Goal: Task Accomplishment & Management: Manage account settings

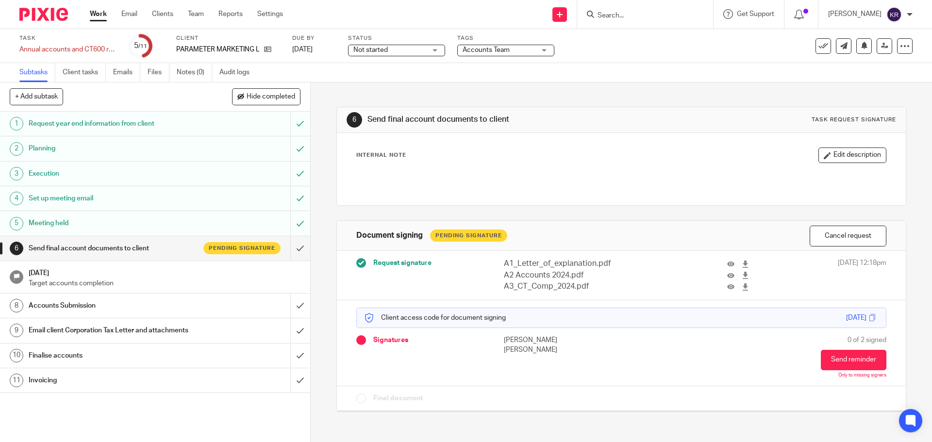
click at [594, 17] on icon at bounding box center [590, 14] width 7 height 7
click at [617, 15] on input "Search" at bounding box center [640, 16] width 87 height 9
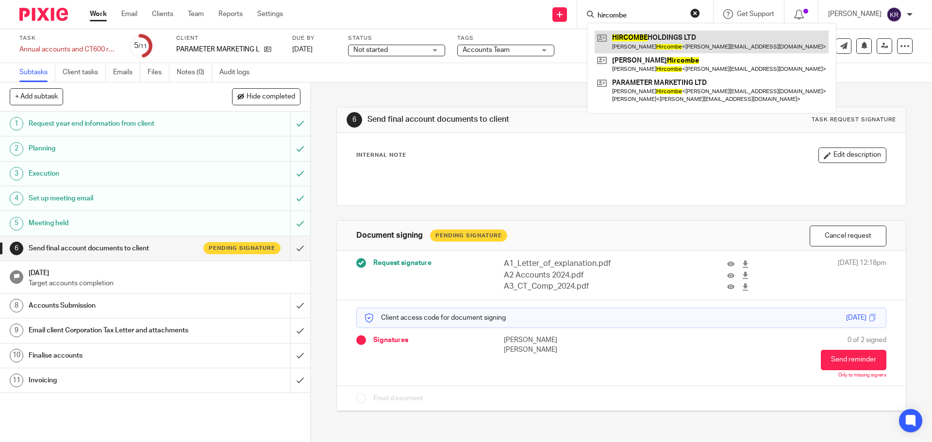
type input "hircombe"
click at [697, 35] on link at bounding box center [712, 42] width 234 height 22
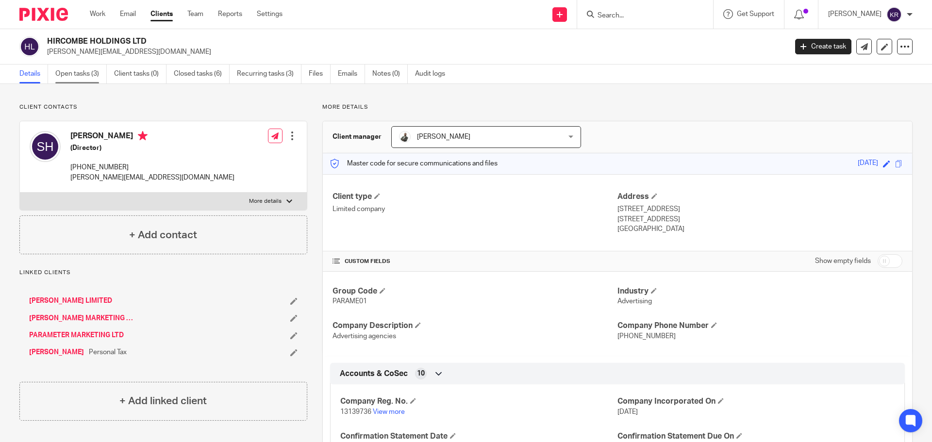
click at [81, 78] on link "Open tasks (3)" at bounding box center [80, 74] width 51 height 19
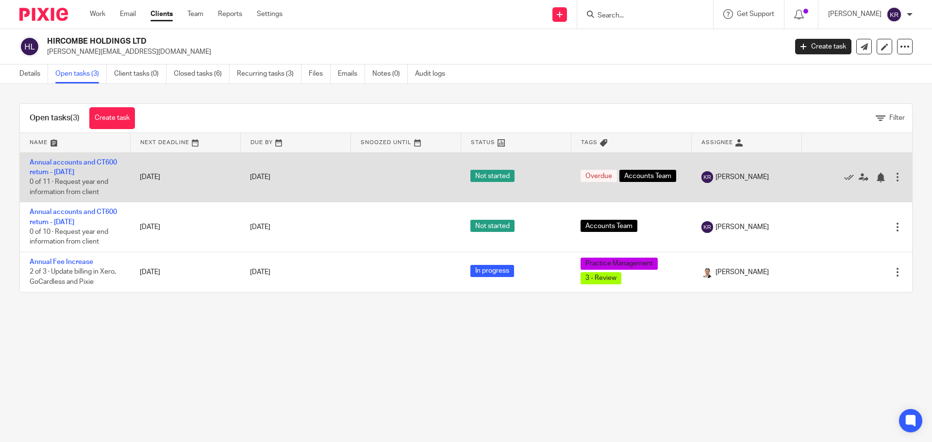
click at [893, 180] on div at bounding box center [898, 177] width 10 height 10
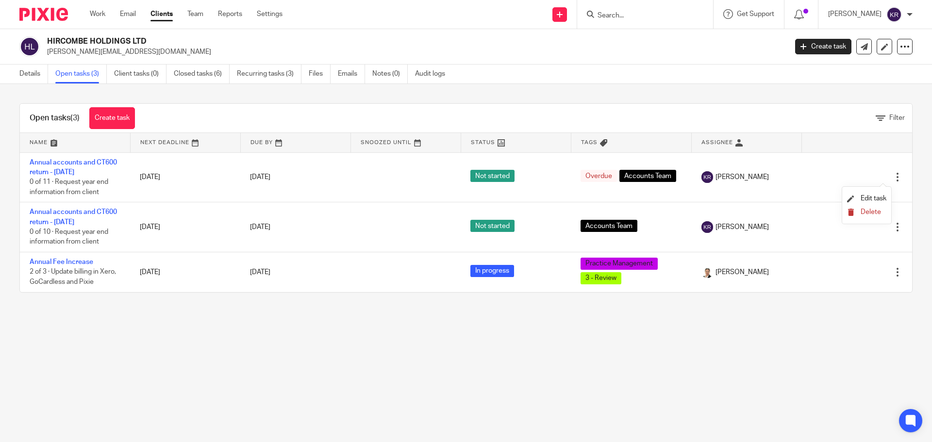
click at [871, 210] on span "Delete" at bounding box center [871, 212] width 20 height 7
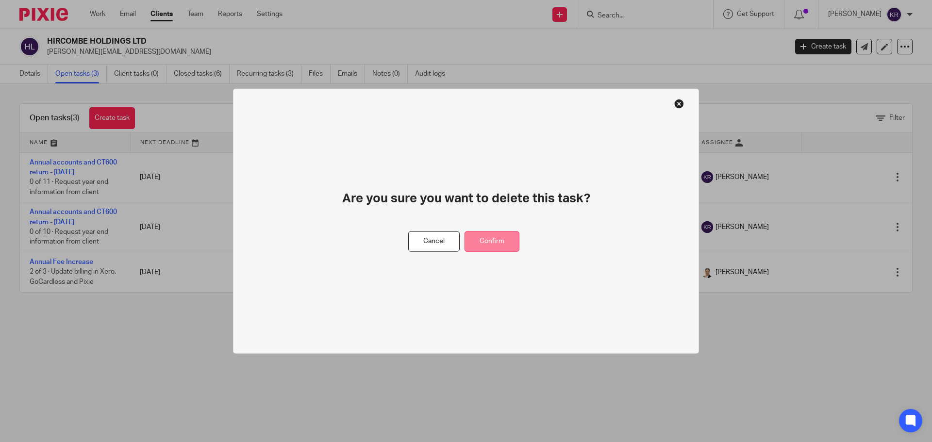
click at [492, 244] on button "Confirm" at bounding box center [492, 241] width 55 height 21
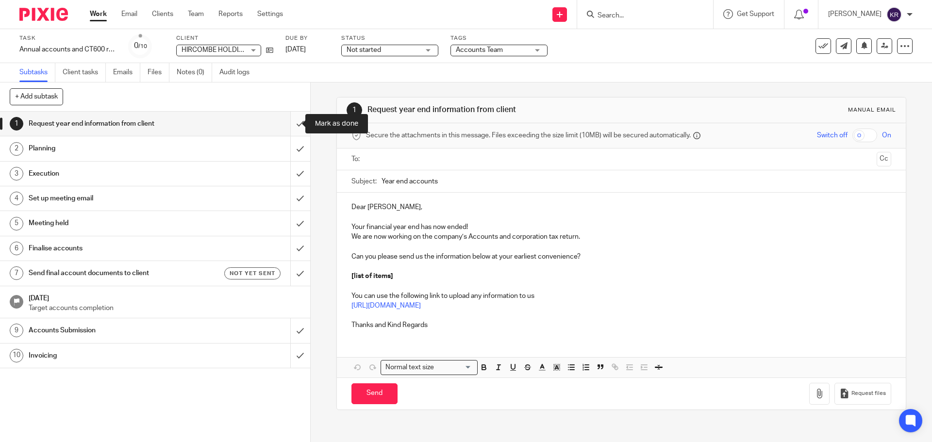
click at [289, 125] on input "submit" at bounding box center [155, 124] width 310 height 24
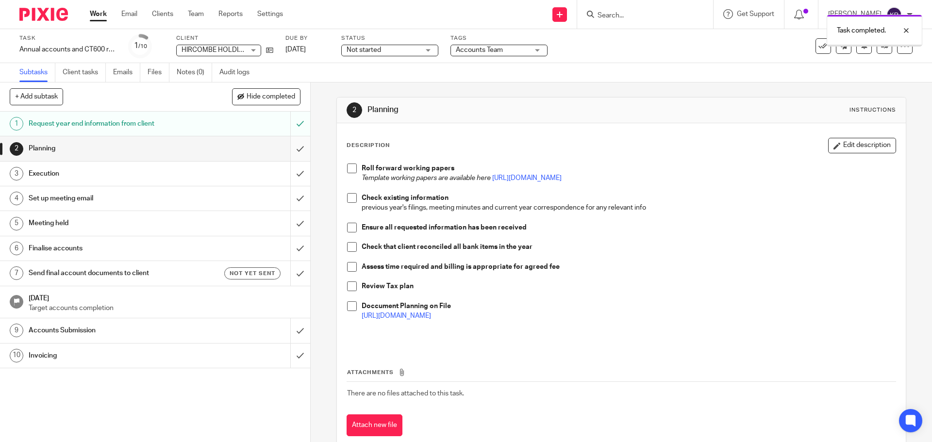
click at [288, 146] on input "submit" at bounding box center [155, 148] width 310 height 24
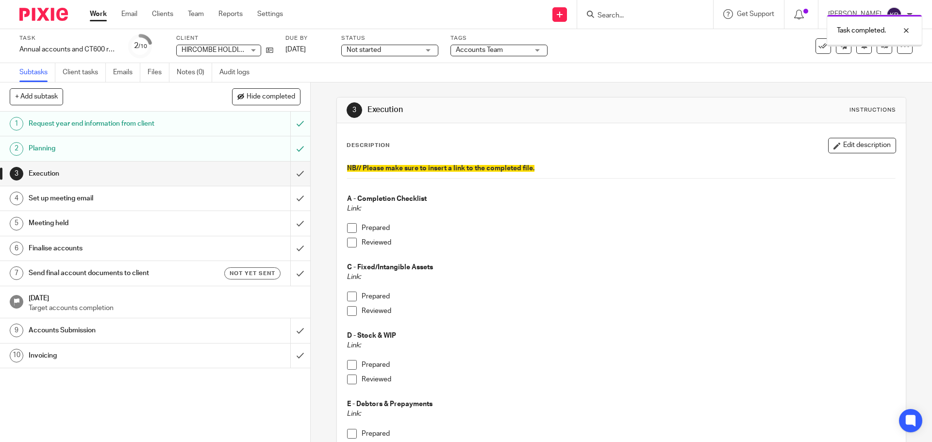
click at [289, 174] on input "submit" at bounding box center [155, 174] width 310 height 24
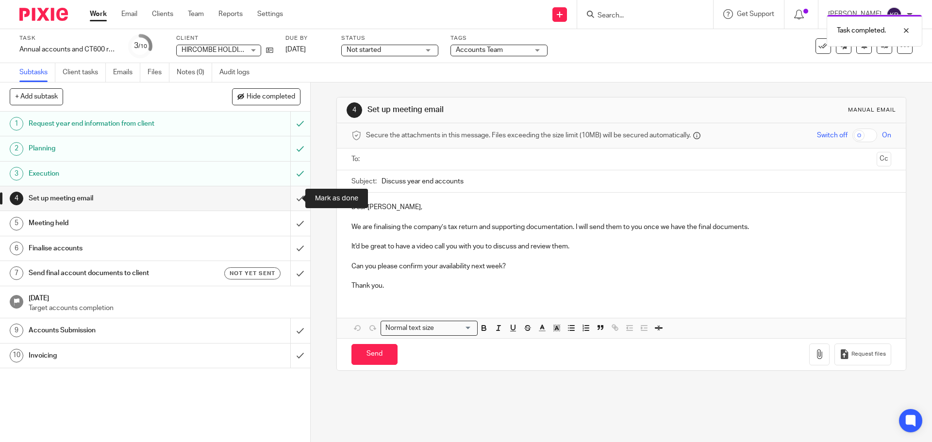
click at [286, 198] on input "submit" at bounding box center [155, 198] width 310 height 24
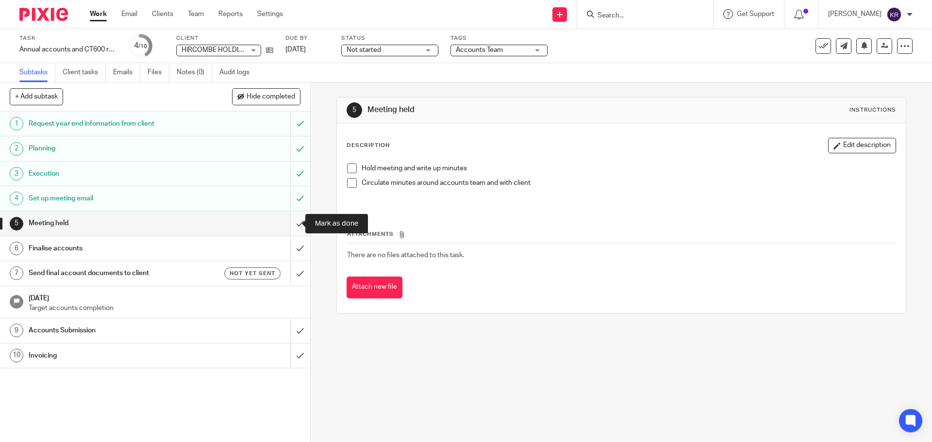
click at [293, 220] on input "submit" at bounding box center [155, 223] width 310 height 24
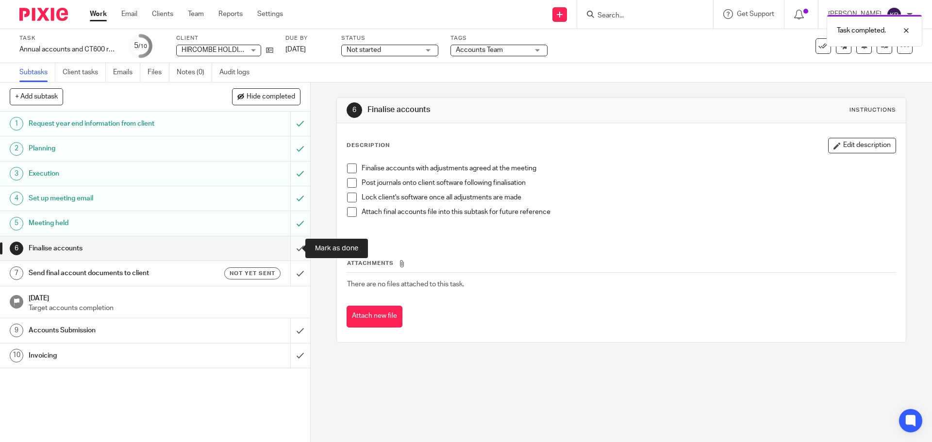
click at [290, 246] on input "submit" at bounding box center [155, 248] width 310 height 24
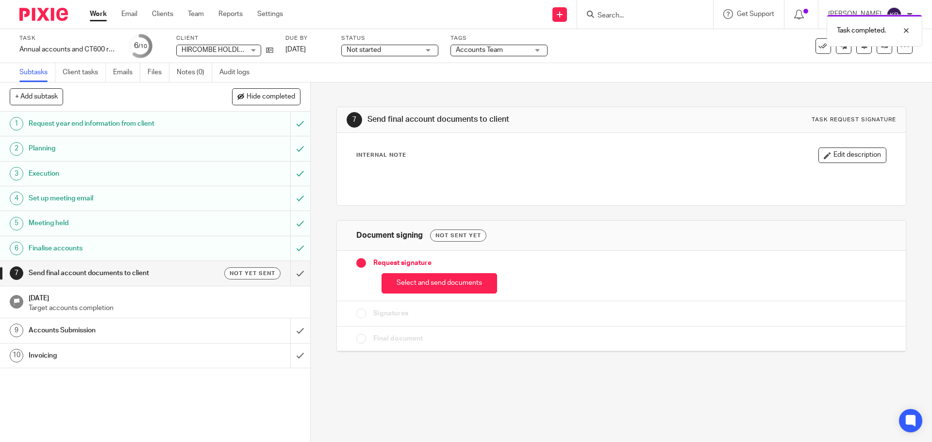
click at [142, 269] on h1 "Send final account documents to client" at bounding box center [113, 273] width 168 height 15
click at [421, 279] on button "Select and send documents" at bounding box center [440, 283] width 116 height 21
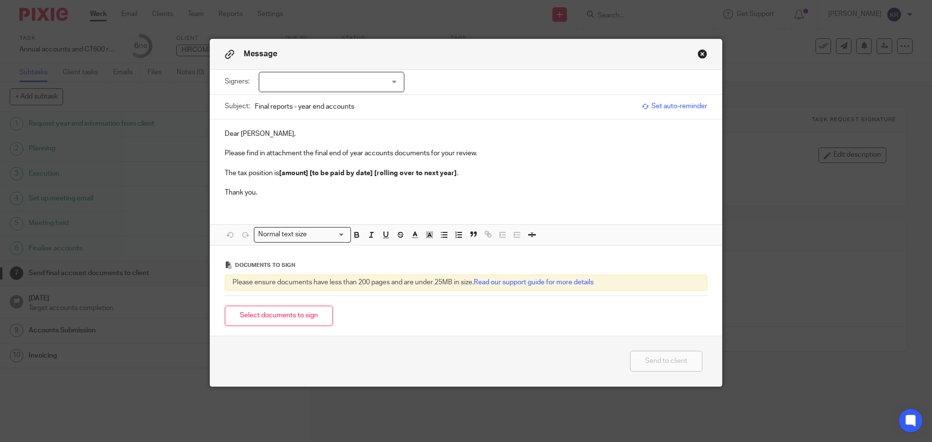
click at [302, 83] on div at bounding box center [332, 82] width 146 height 20
click at [303, 99] on span "[PERSON_NAME]" at bounding box center [298, 102] width 53 height 7
checkbox input "true"
click at [302, 208] on div "Dear Scott, Please find in attachment the final end of year accounts documents …" at bounding box center [466, 182] width 512 height 126
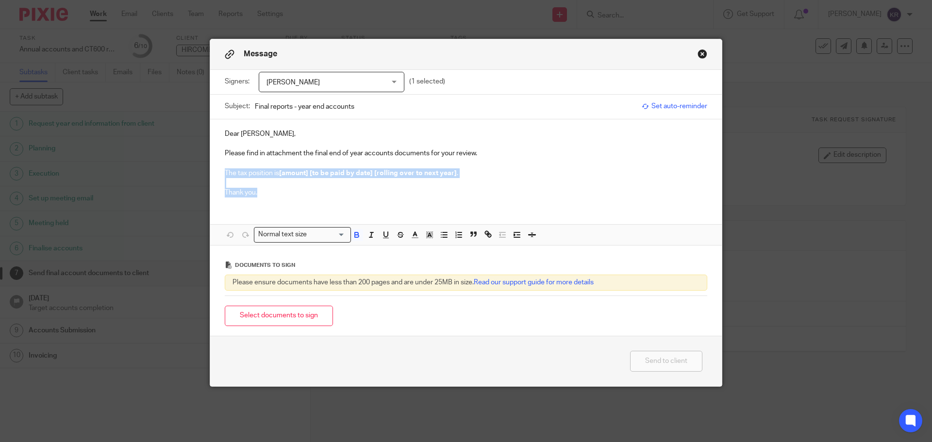
drag, startPoint x: 221, startPoint y: 174, endPoint x: 265, endPoint y: 190, distance: 46.5
click at [265, 190] on div "Dear Scott, Please find in attachment the final end of year accounts documents …" at bounding box center [466, 162] width 512 height 86
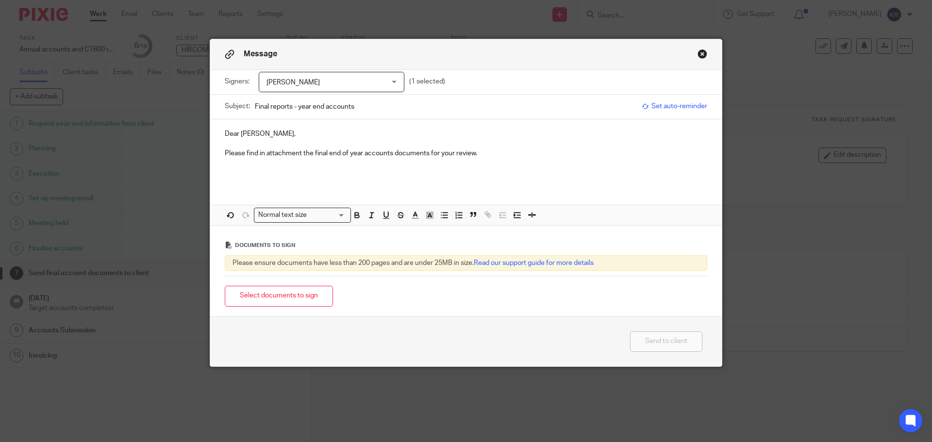
drag, startPoint x: 252, startPoint y: 106, endPoint x: 273, endPoint y: 138, distance: 38.2
click at [289, 109] on input "Final reports - year end accounts" at bounding box center [446, 107] width 382 height 22
type input "Hircombe Holdings Limited - year end accounts"
click at [479, 152] on p "Please find in attachment the final end of year accounts documents for your rev…" at bounding box center [466, 154] width 483 height 10
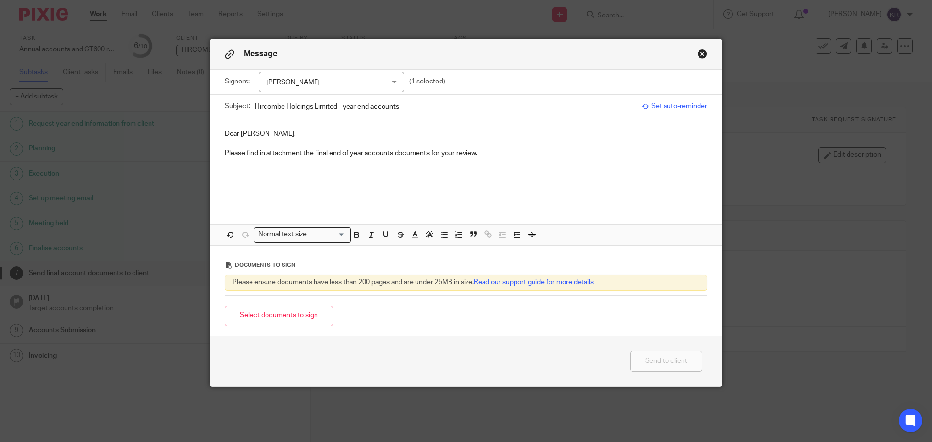
click at [482, 151] on p "Please find in attachment the final end of year accounts documents for your rev…" at bounding box center [466, 154] width 483 height 10
click at [289, 309] on button "Select documents to sign" at bounding box center [279, 316] width 108 height 21
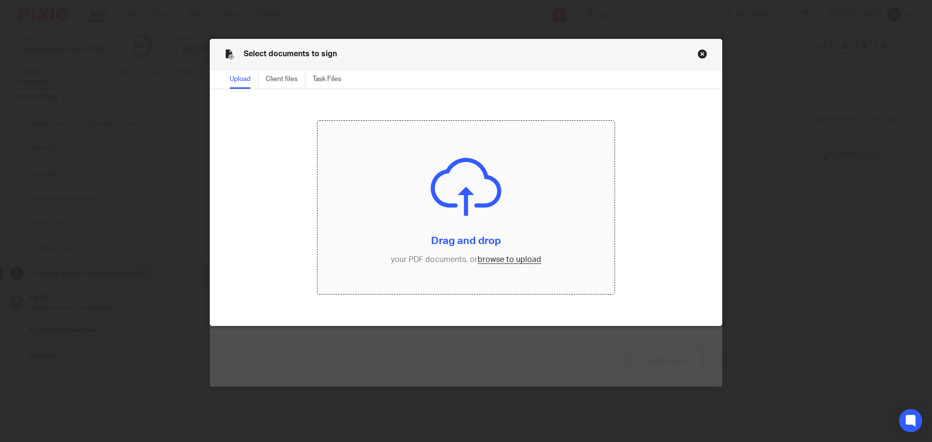
click at [489, 258] on input "file" at bounding box center [467, 208] width 298 height 174
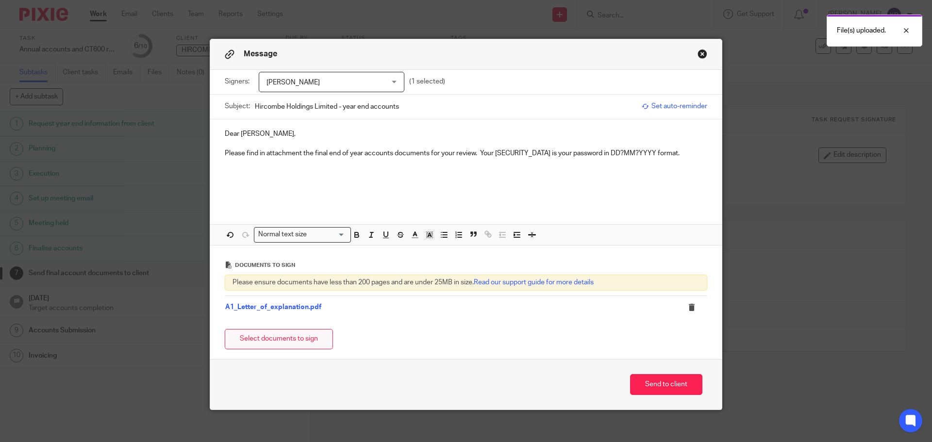
click at [264, 344] on button "Select documents to sign" at bounding box center [279, 339] width 108 height 21
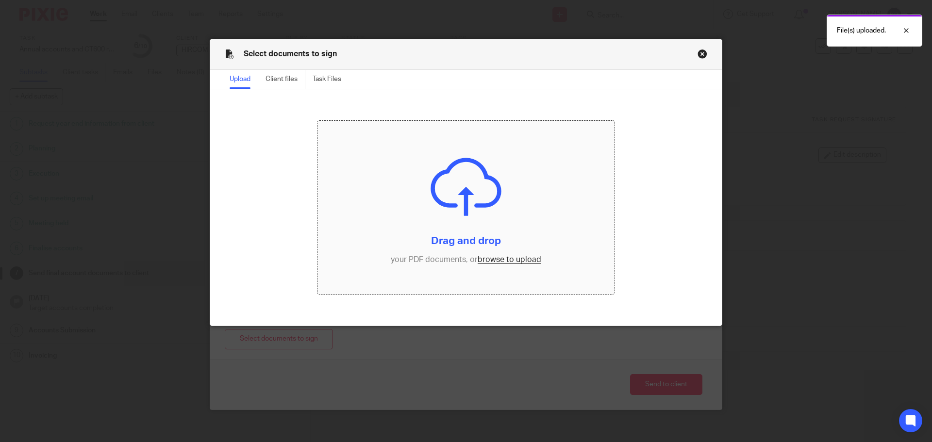
click at [488, 262] on input "file" at bounding box center [467, 208] width 298 height 174
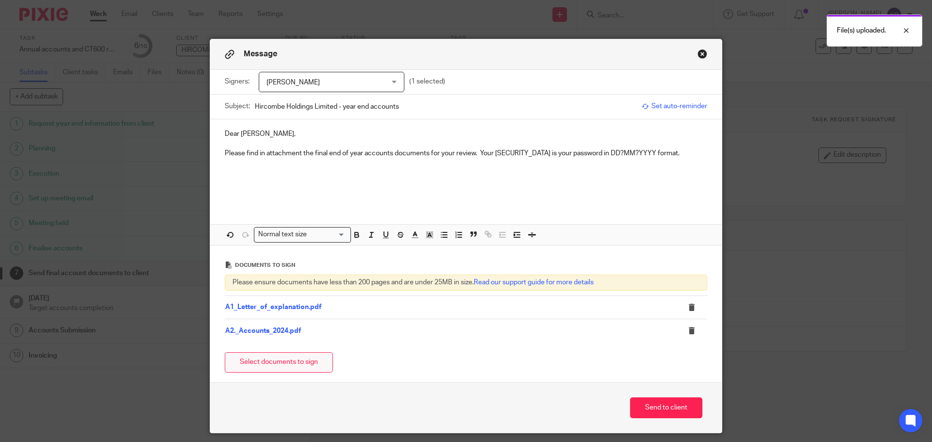
click at [269, 356] on button "Select documents to sign" at bounding box center [279, 363] width 108 height 21
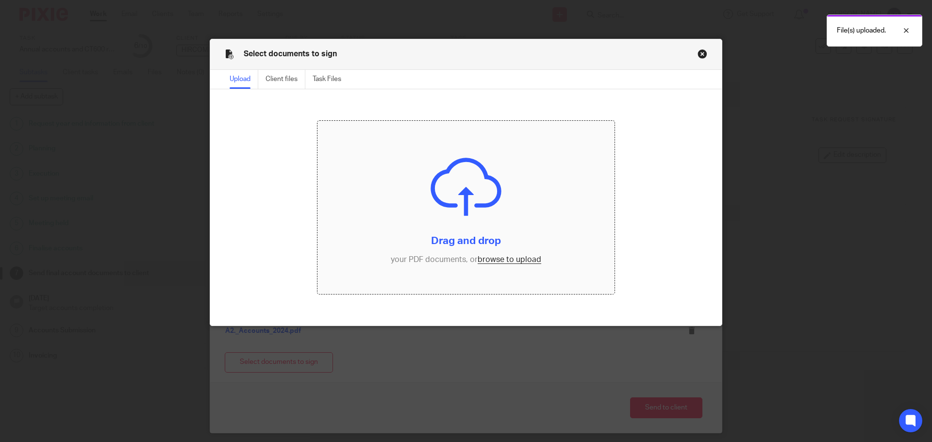
click at [485, 261] on input "file" at bounding box center [467, 208] width 298 height 174
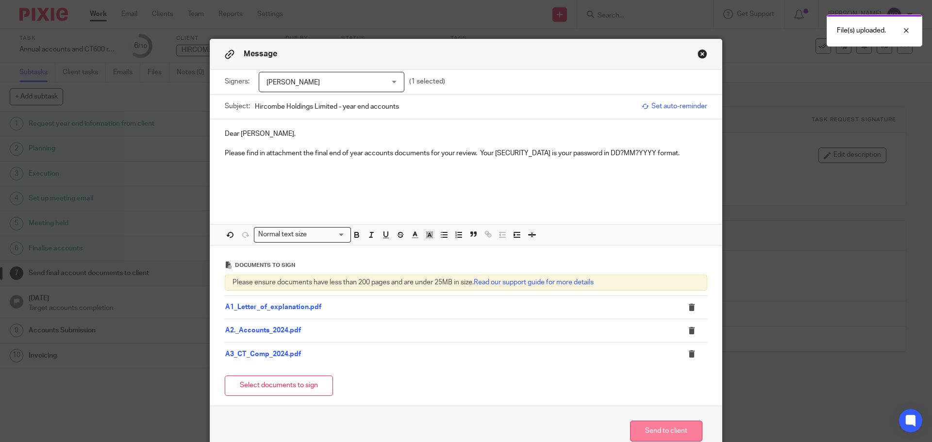
click at [665, 428] on button "Send to client" at bounding box center [666, 431] width 72 height 21
